Goal: Task Accomplishment & Management: Use online tool/utility

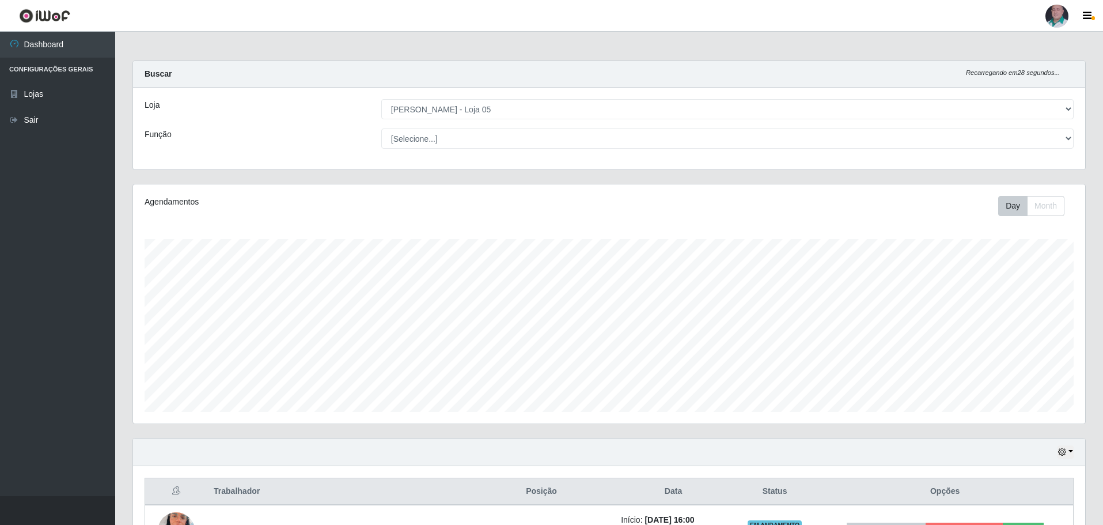
select select "252"
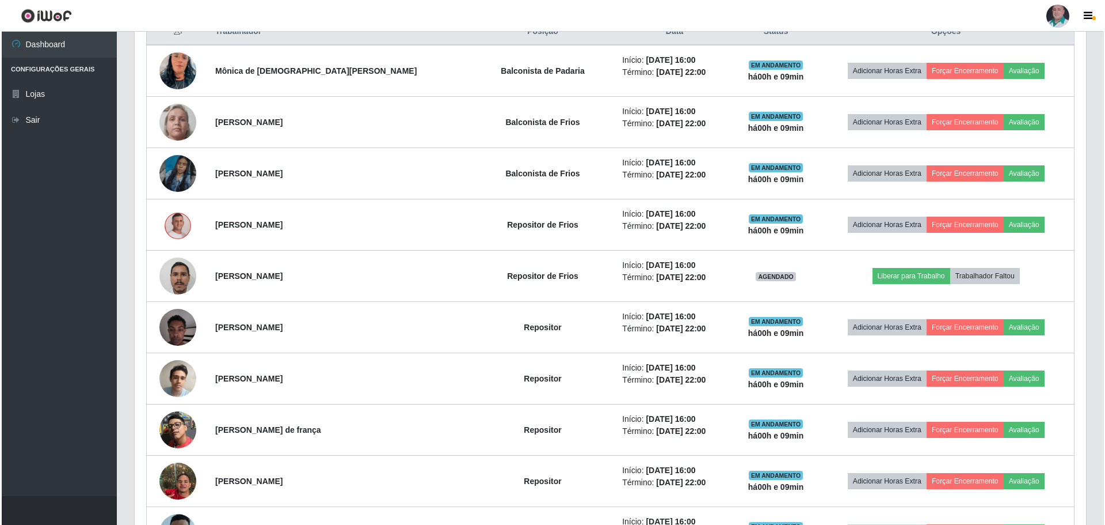
scroll to position [439, 0]
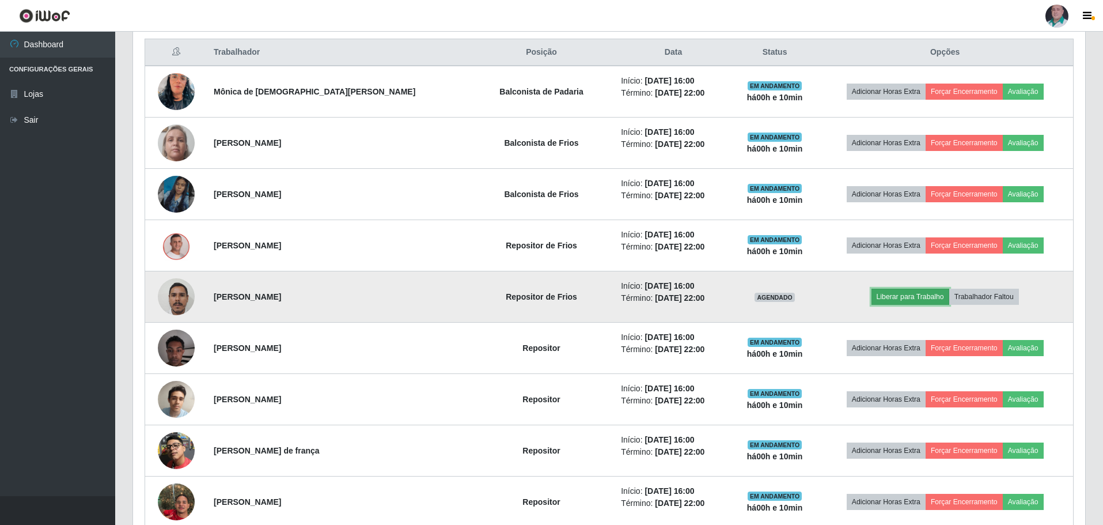
click at [885, 299] on button "Liberar para Trabalho" at bounding box center [910, 296] width 78 height 16
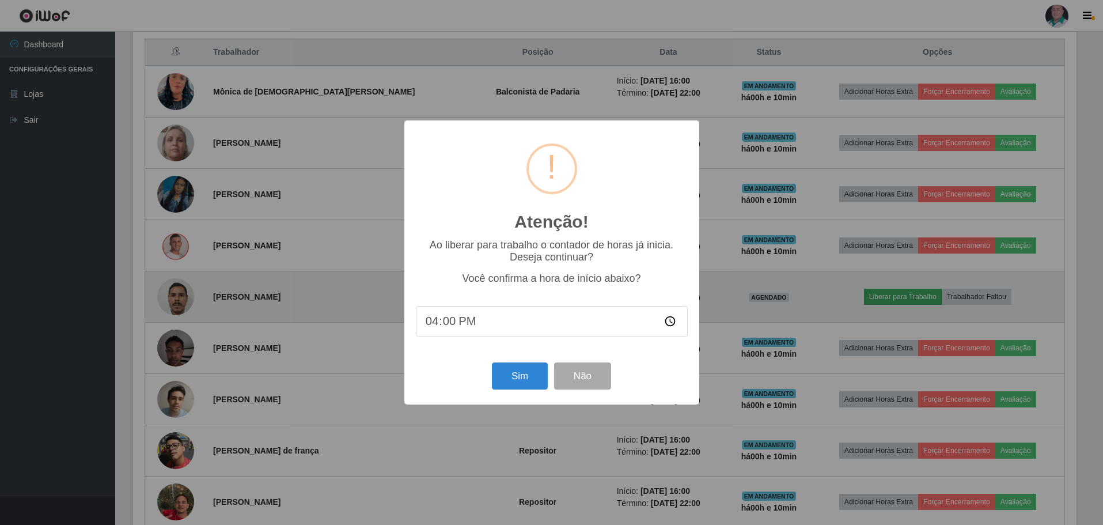
scroll to position [239, 946]
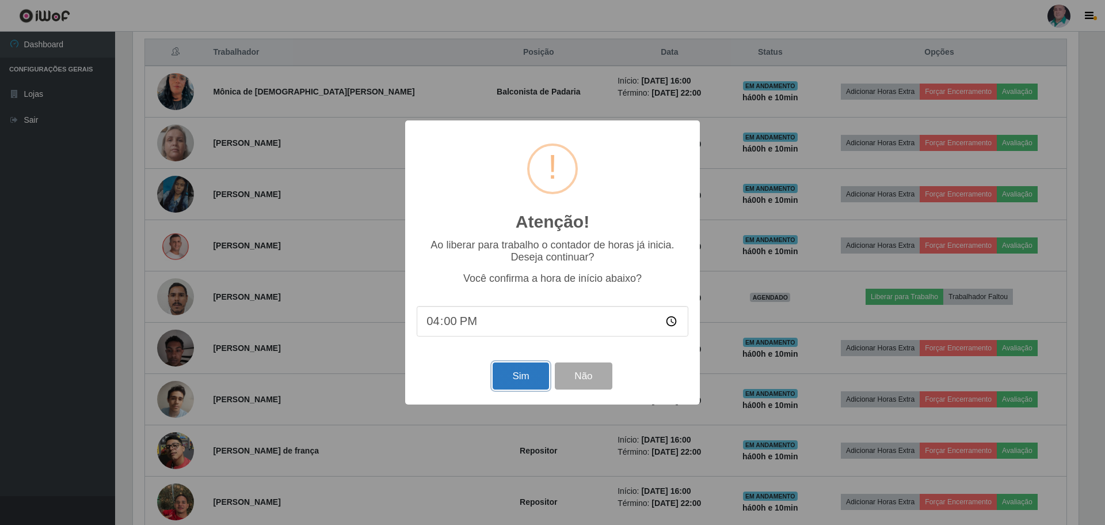
click at [534, 381] on button "Sim" at bounding box center [521, 375] width 56 height 27
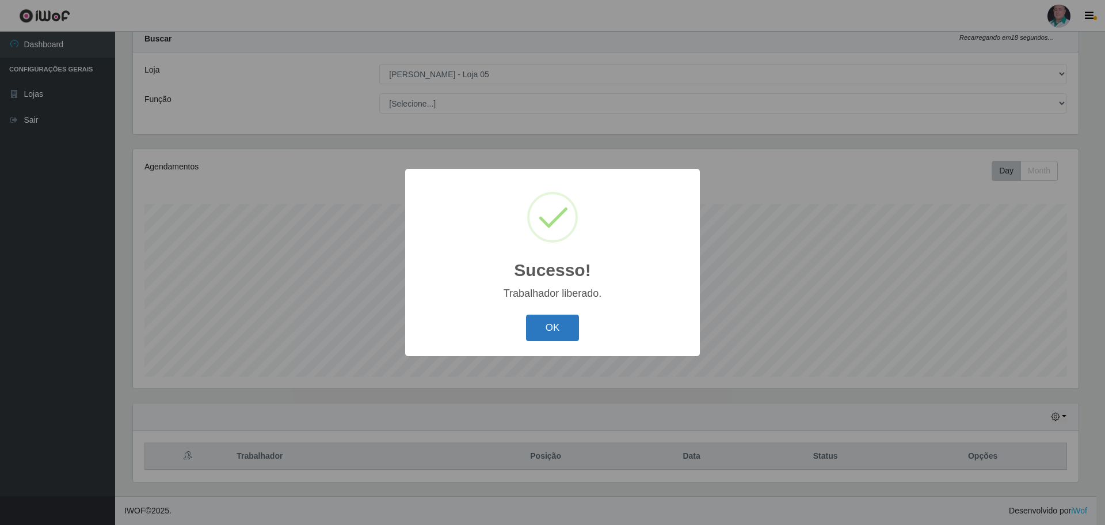
click at [539, 336] on button "OK" at bounding box center [553, 327] width 54 height 27
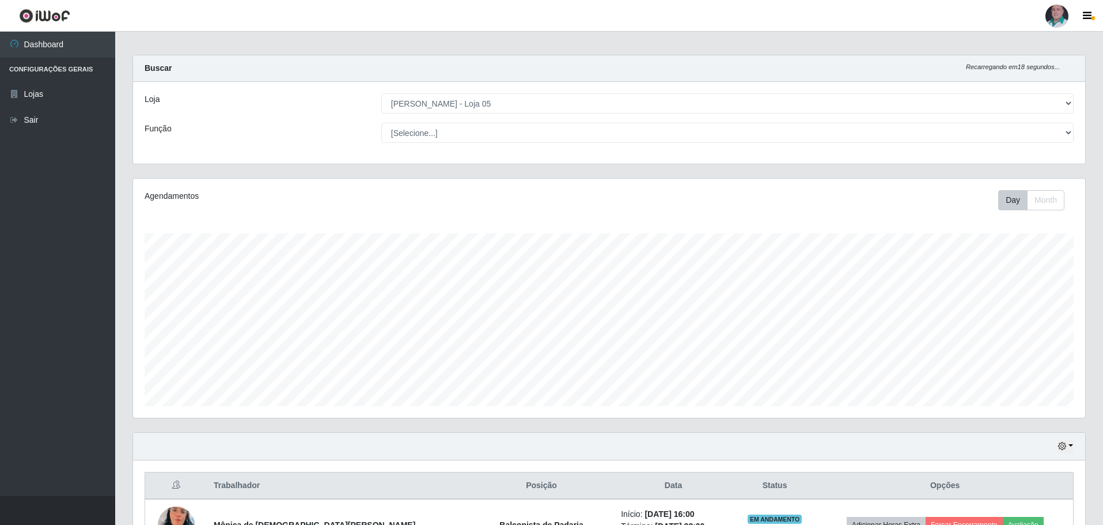
scroll to position [0, 0]
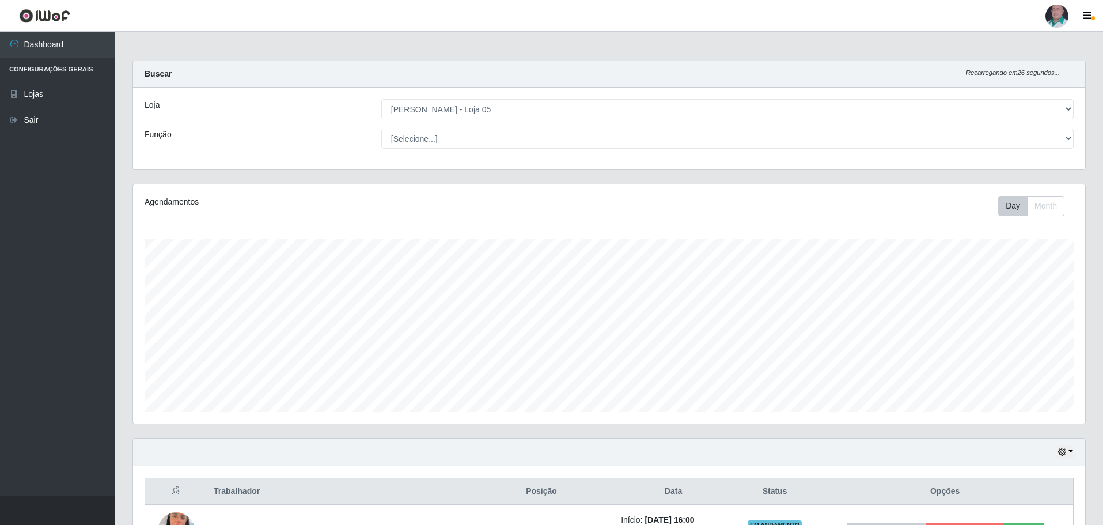
drag, startPoint x: 238, startPoint y: 133, endPoint x: 234, endPoint y: 161, distance: 27.9
click at [234, 161] on div "Loja [Selecione...] Mar Vermelho - Loja 05 Função [Selecione...] ASG ASG + ASG …" at bounding box center [609, 129] width 952 height 82
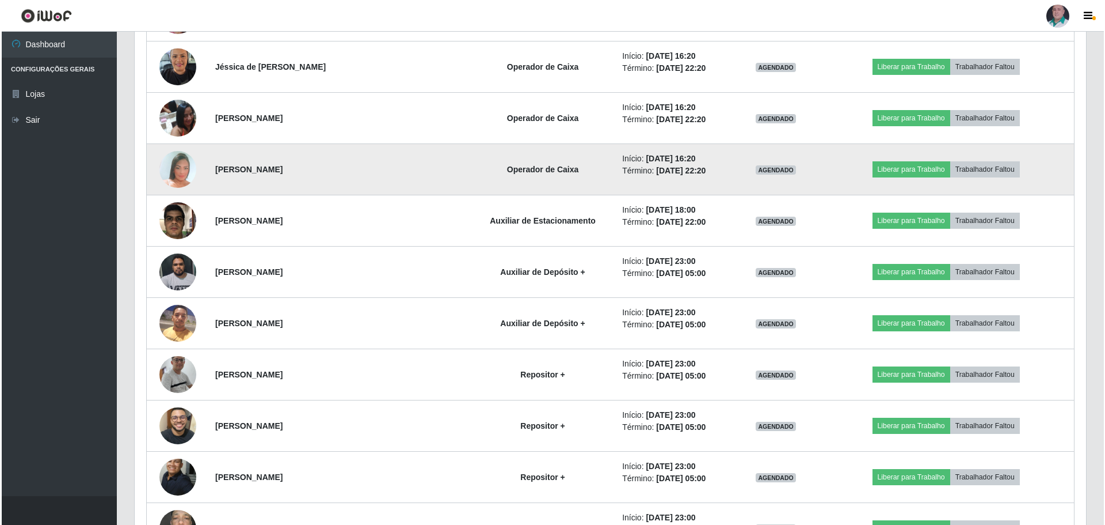
scroll to position [1519, 0]
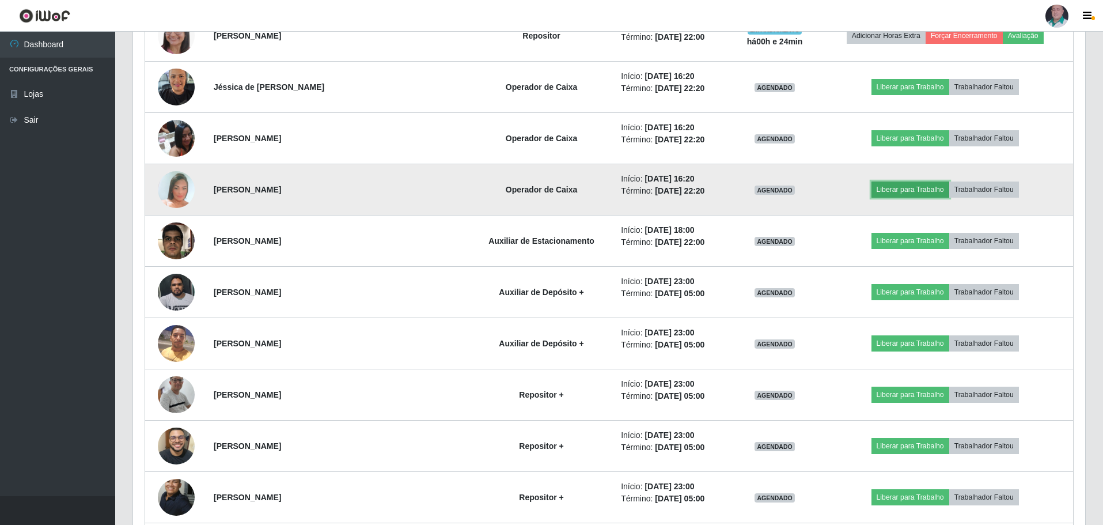
click at [884, 187] on button "Liberar para Trabalho" at bounding box center [910, 189] width 78 height 16
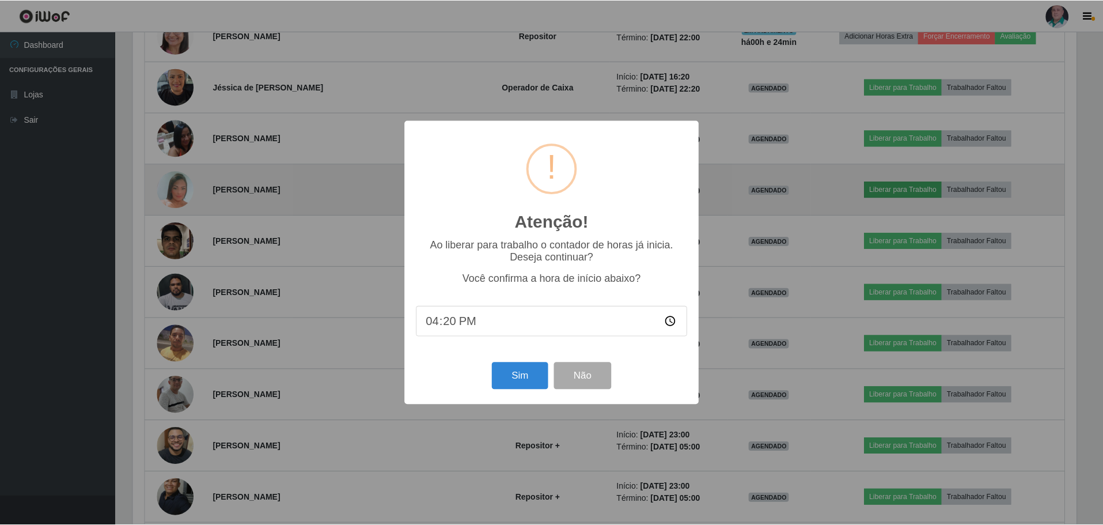
scroll to position [239, 946]
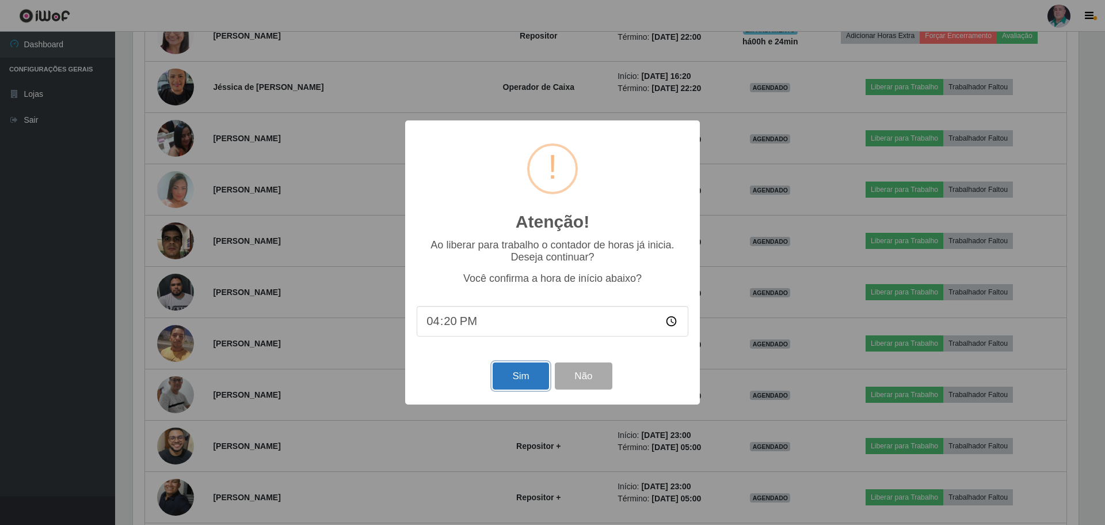
click at [527, 377] on button "Sim" at bounding box center [521, 375] width 56 height 27
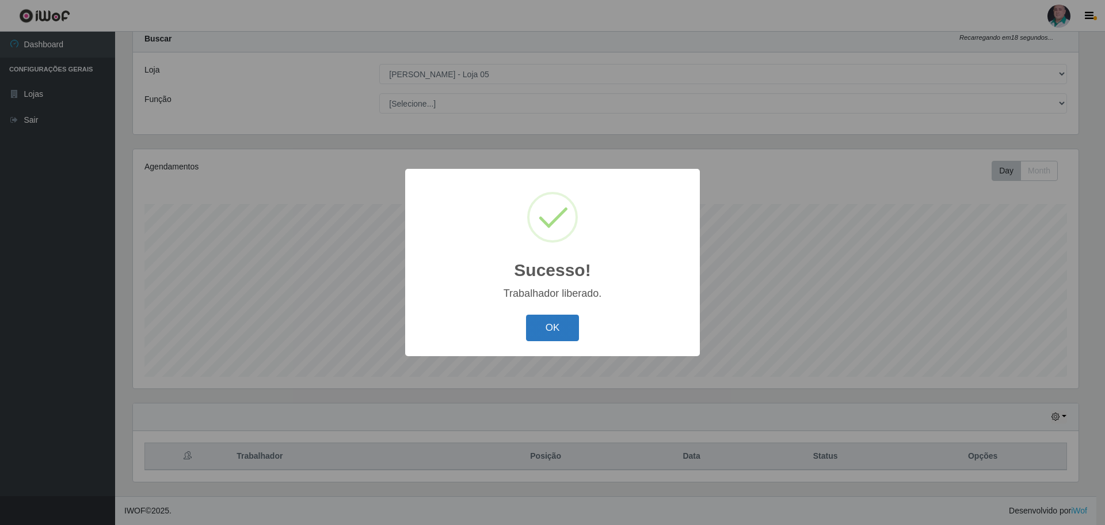
click at [545, 321] on button "OK" at bounding box center [553, 327] width 54 height 27
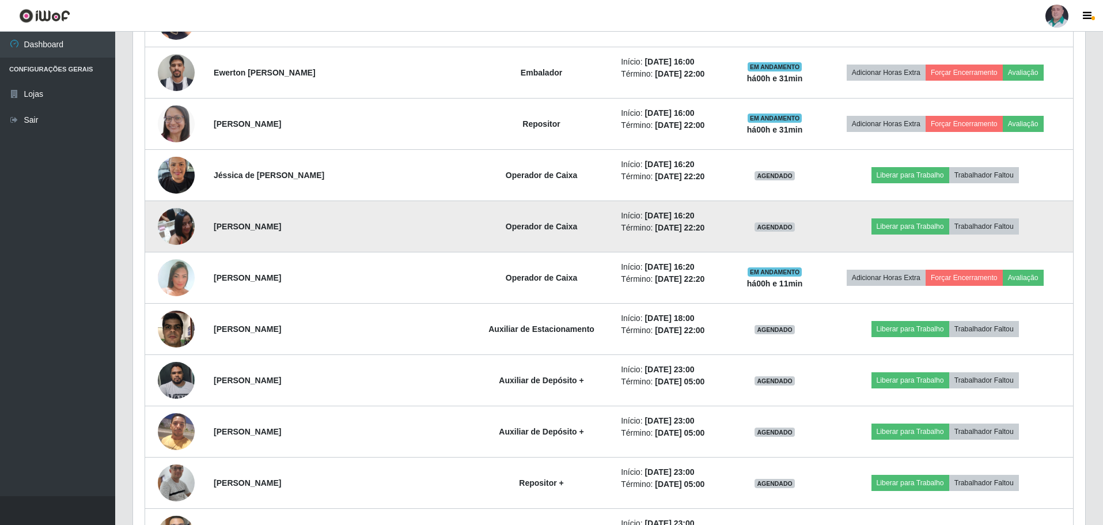
scroll to position [1439, 0]
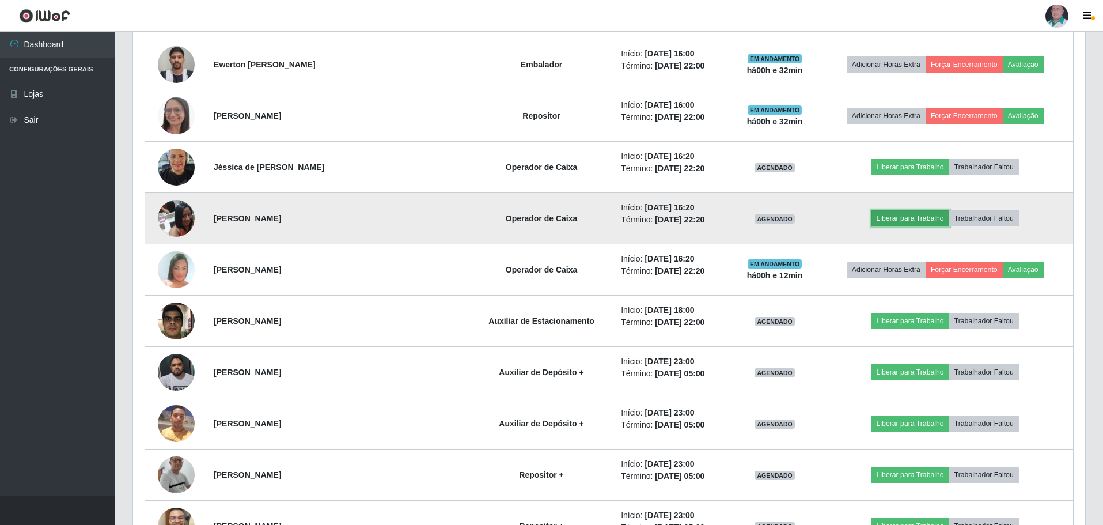
click at [887, 217] on button "Liberar para Trabalho" at bounding box center [910, 218] width 78 height 16
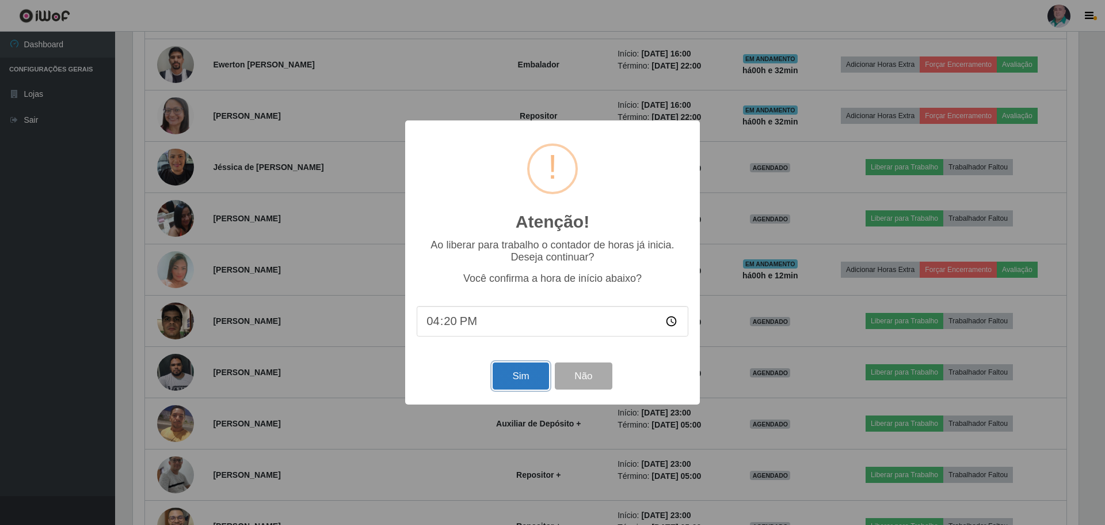
click at [530, 373] on button "Sim" at bounding box center [521, 375] width 56 height 27
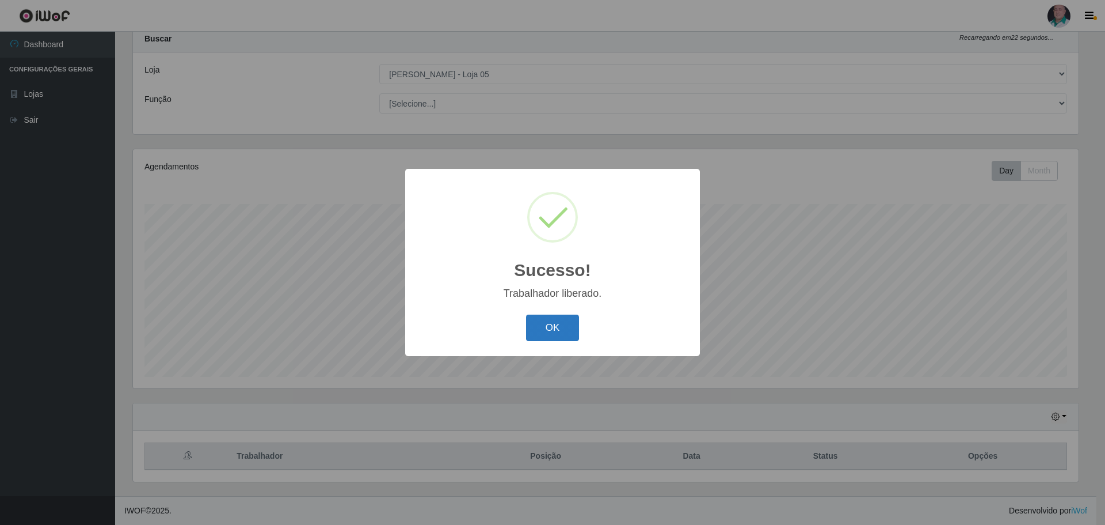
click at [564, 328] on button "OK" at bounding box center [553, 327] width 54 height 27
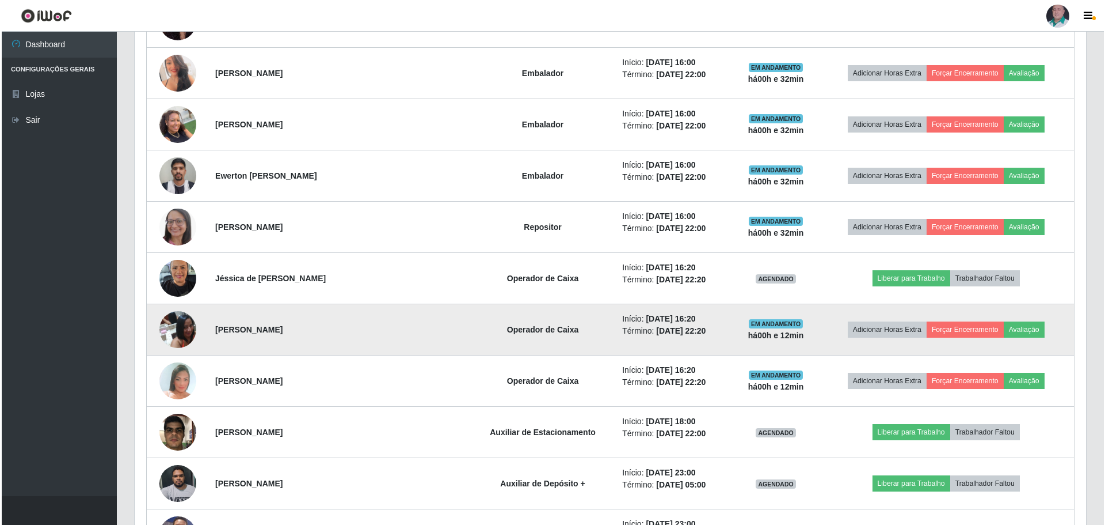
scroll to position [1359, 0]
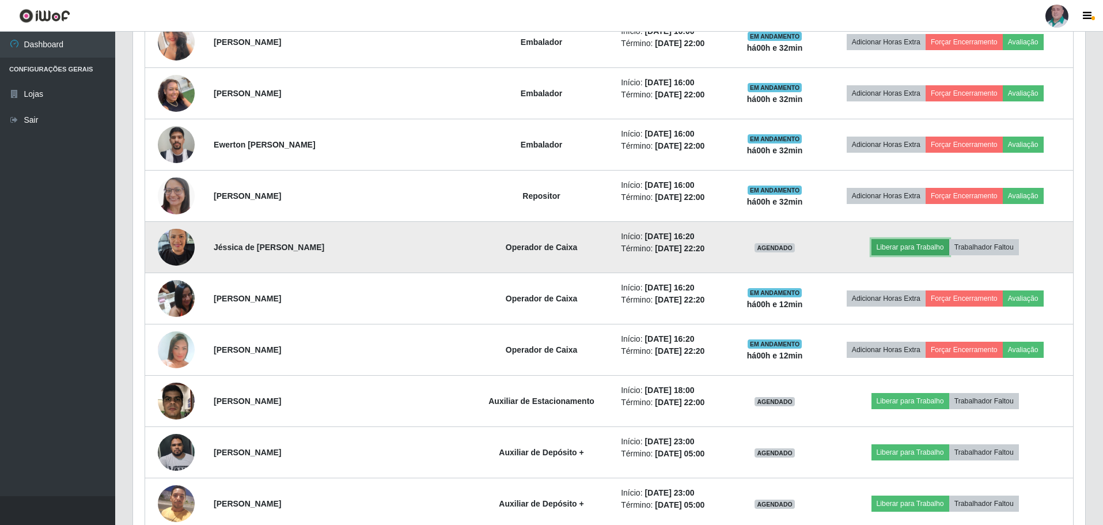
click at [892, 250] on button "Liberar para Trabalho" at bounding box center [910, 247] width 78 height 16
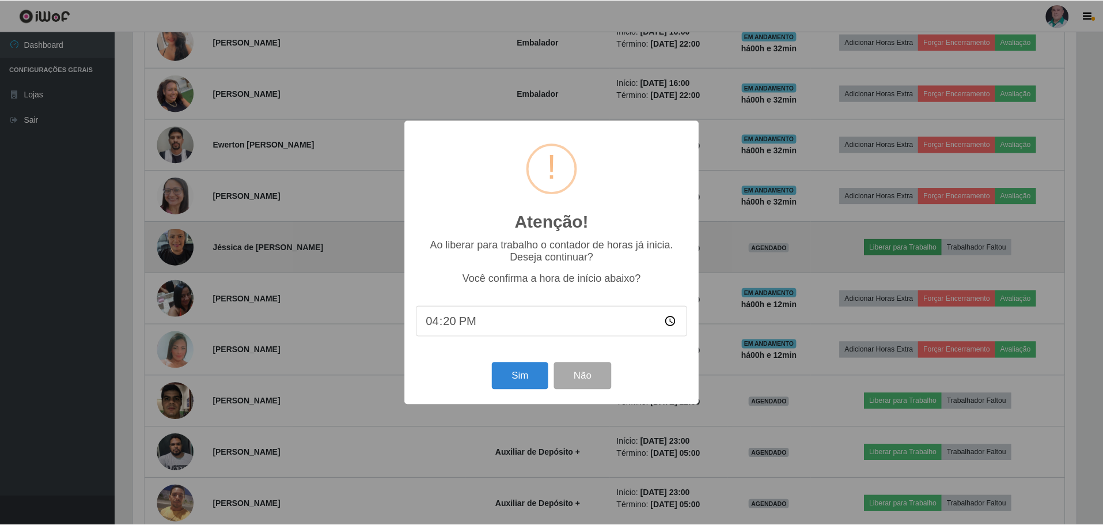
scroll to position [239, 946]
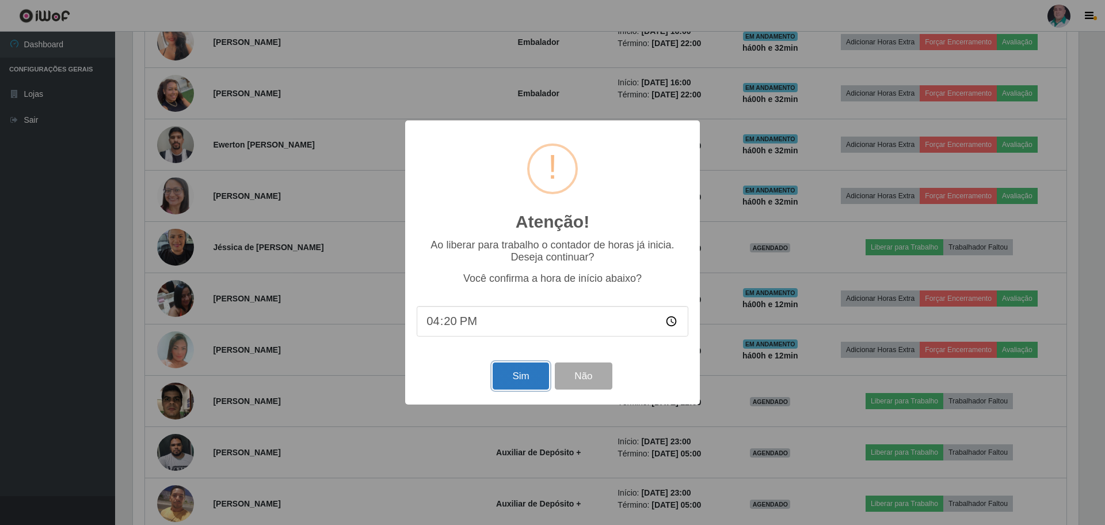
click at [522, 373] on button "Sim" at bounding box center [521, 375] width 56 height 27
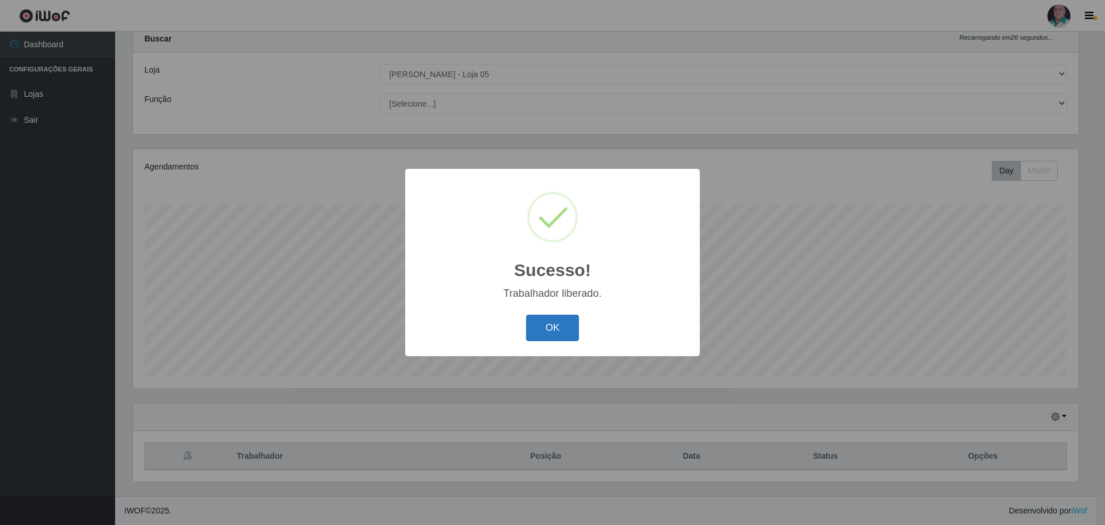
click at [556, 324] on button "OK" at bounding box center [553, 327] width 54 height 27
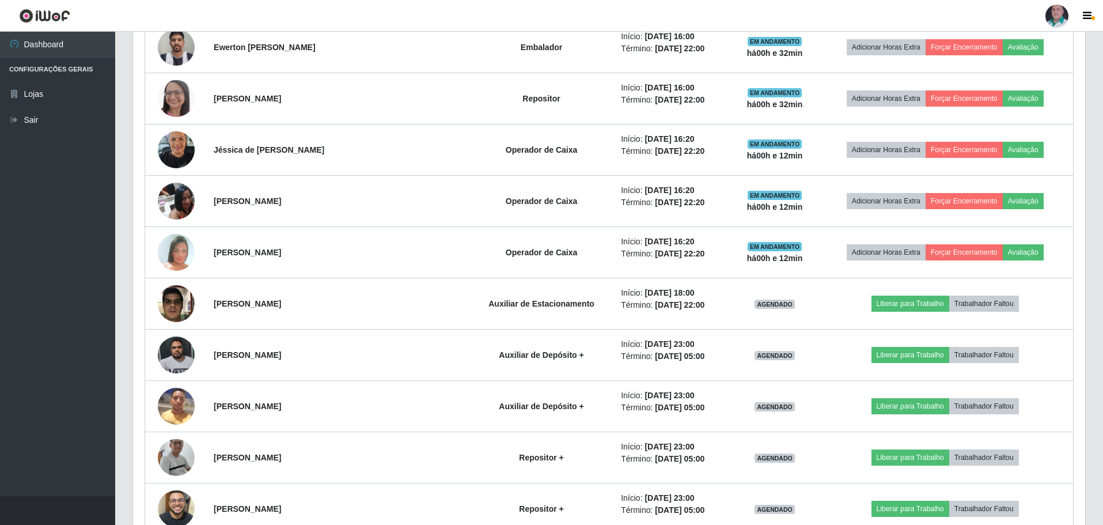
scroll to position [1474, 0]
